Goal: Task Accomplishment & Management: Manage account settings

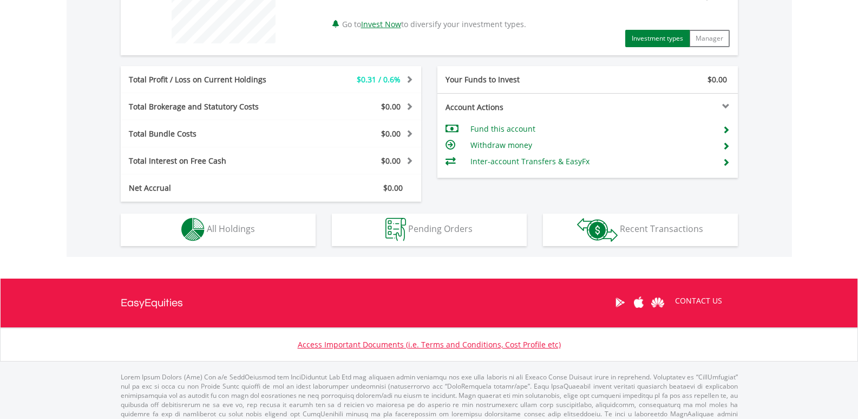
scroll to position [498, 0]
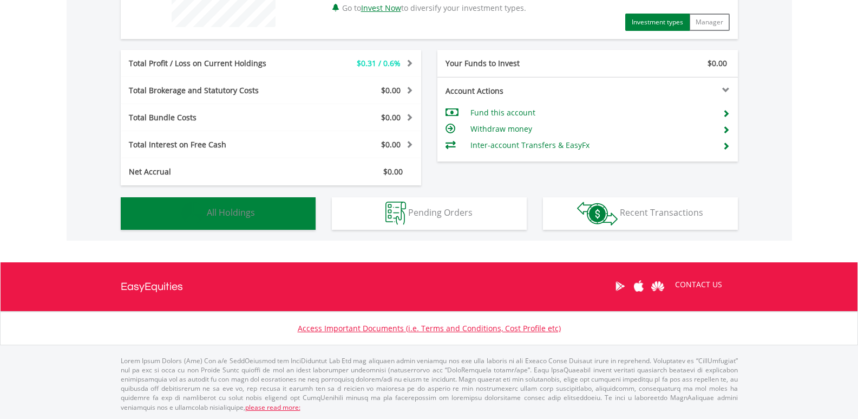
click at [268, 219] on button "Holdings All Holdings" at bounding box center [218, 213] width 195 height 32
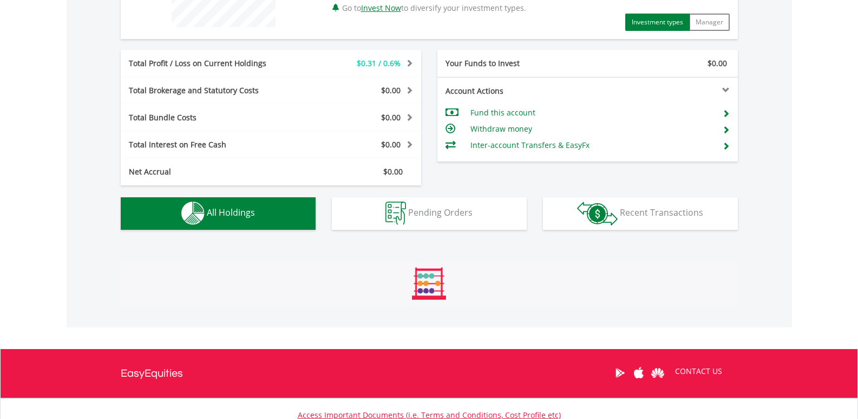
scroll to position [707, 0]
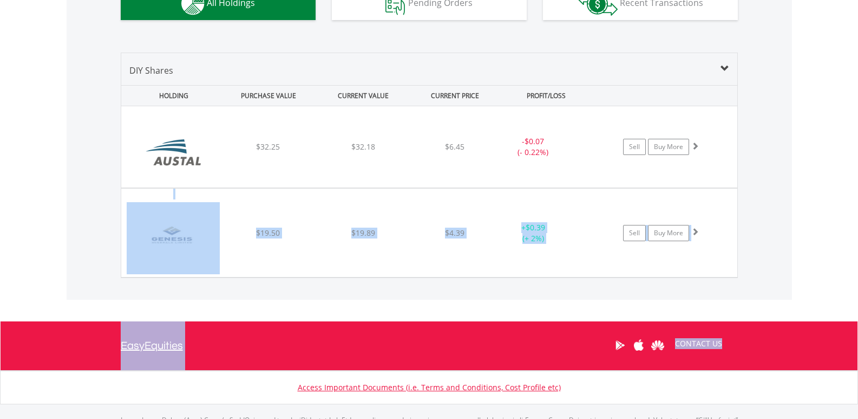
drag, startPoint x: 858, startPoint y: 312, endPoint x: 866, endPoint y: 155, distance: 157.3
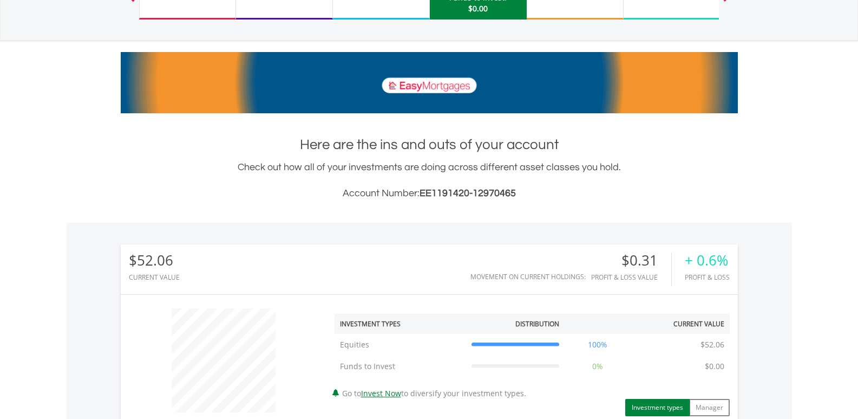
scroll to position [0, 0]
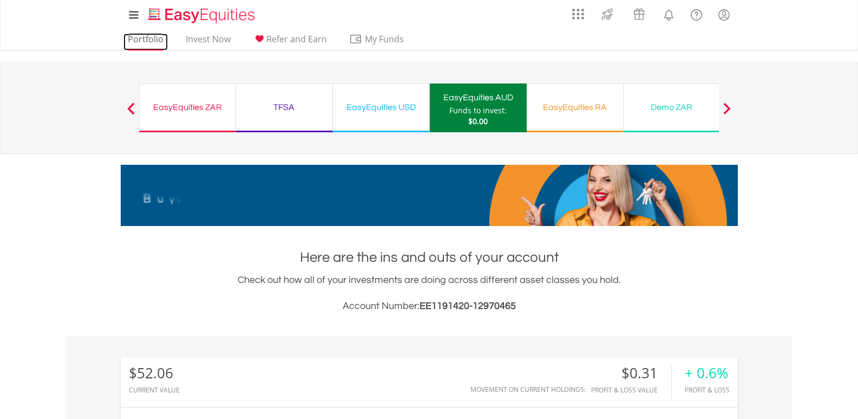
click at [148, 44] on link "Portfolio" at bounding box center [145, 42] width 44 height 17
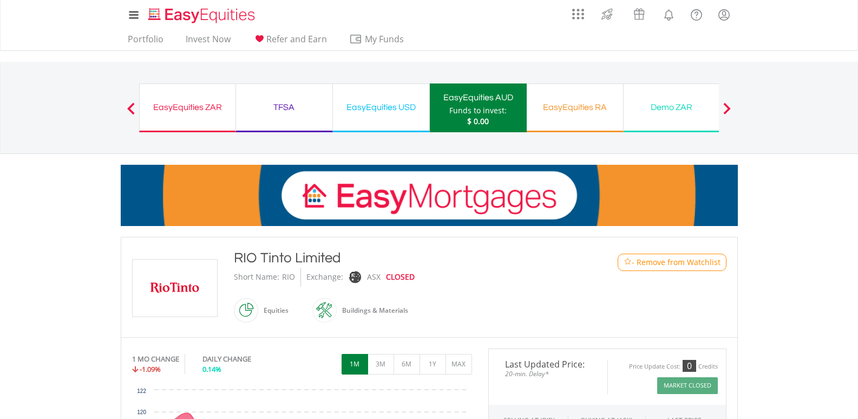
scroll to position [95, 0]
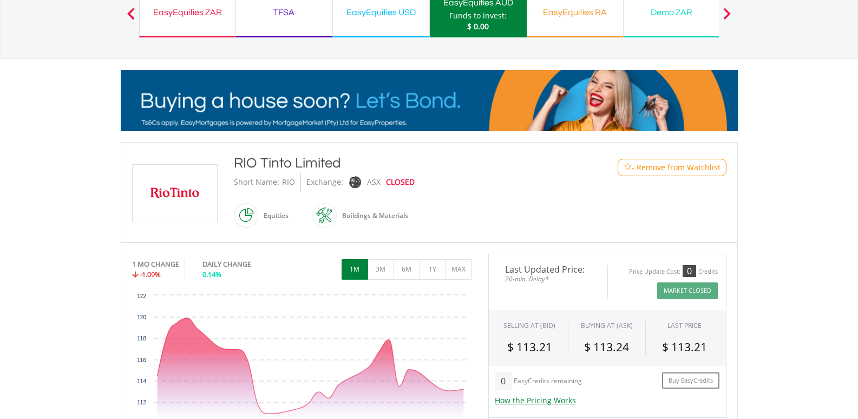
click at [656, 168] on span "- Remove from Watchlist" at bounding box center [676, 167] width 89 height 11
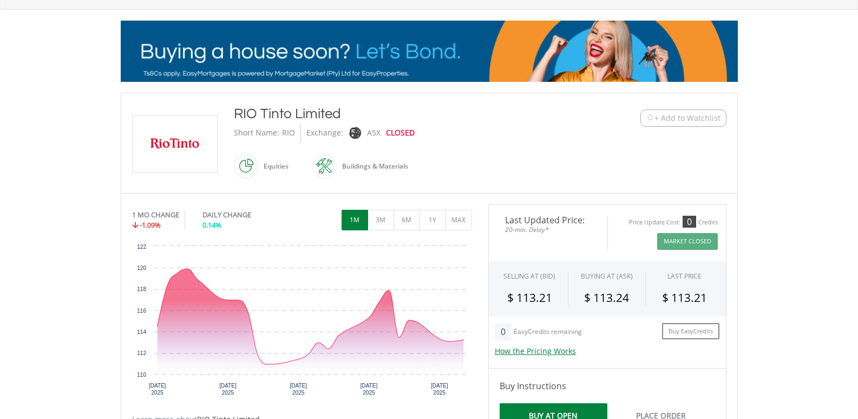
scroll to position [0, 0]
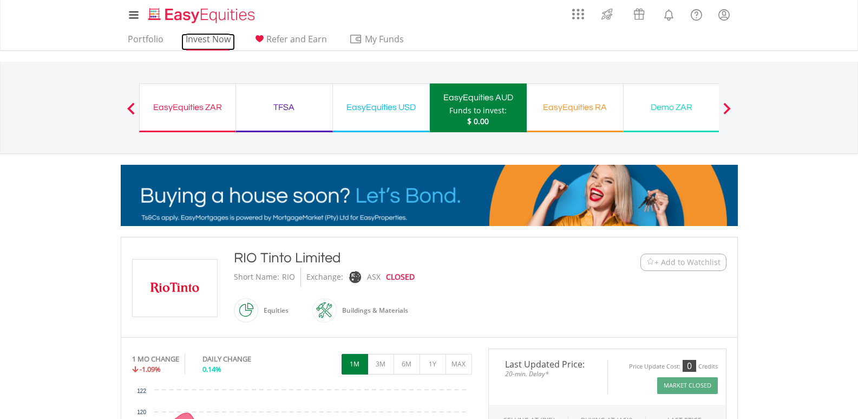
click at [224, 41] on link "Invest Now" at bounding box center [208, 42] width 54 height 17
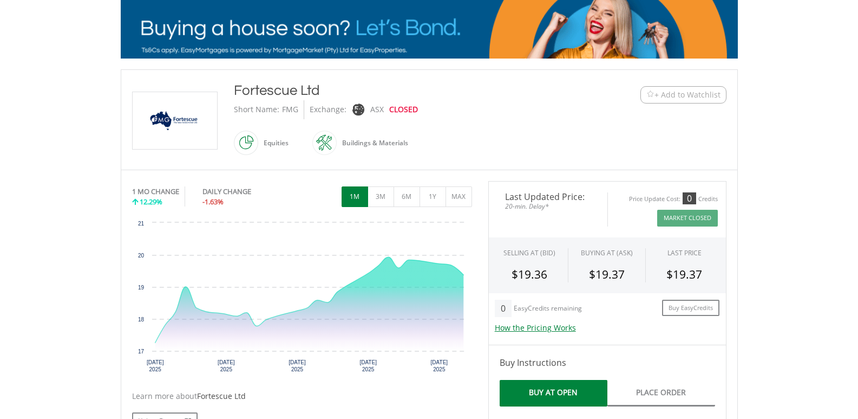
scroll to position [157, 0]
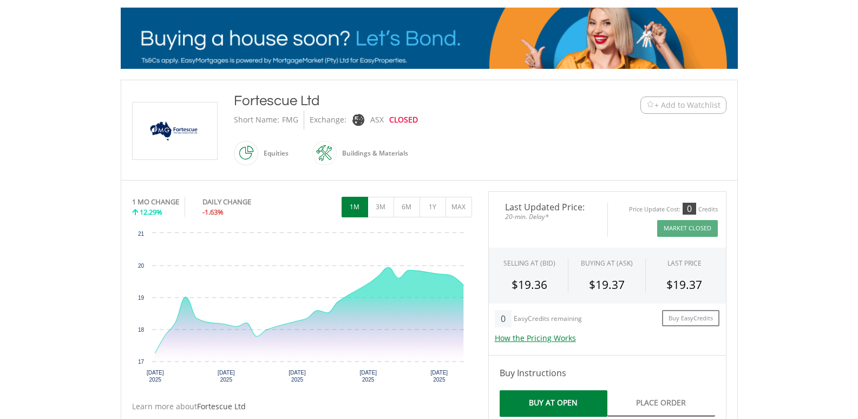
click at [857, 156] on body "My Investments Invest Now New Listings Sell My Recurring Investments Pending Or…" at bounding box center [429, 399] width 858 height 1112
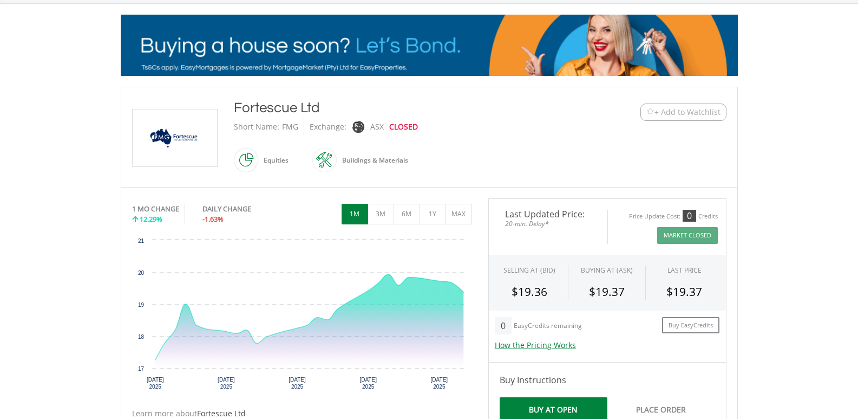
scroll to position [154, 0]
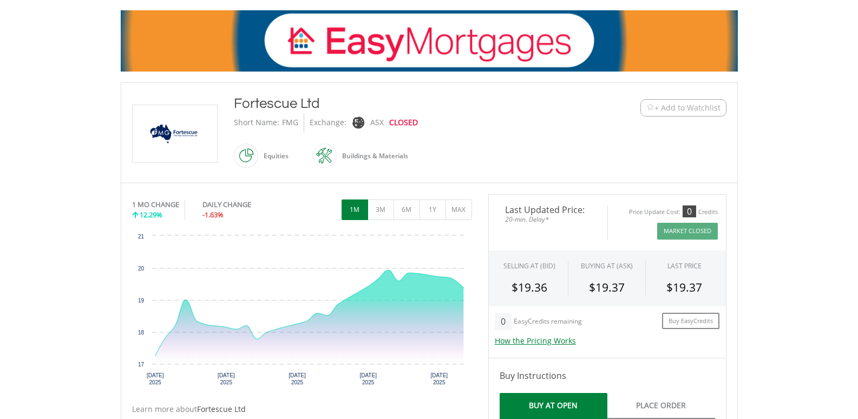
click at [705, 109] on span "+ Add to Watchlist" at bounding box center [688, 107] width 66 height 11
